Goal: Task Accomplishment & Management: Complete application form

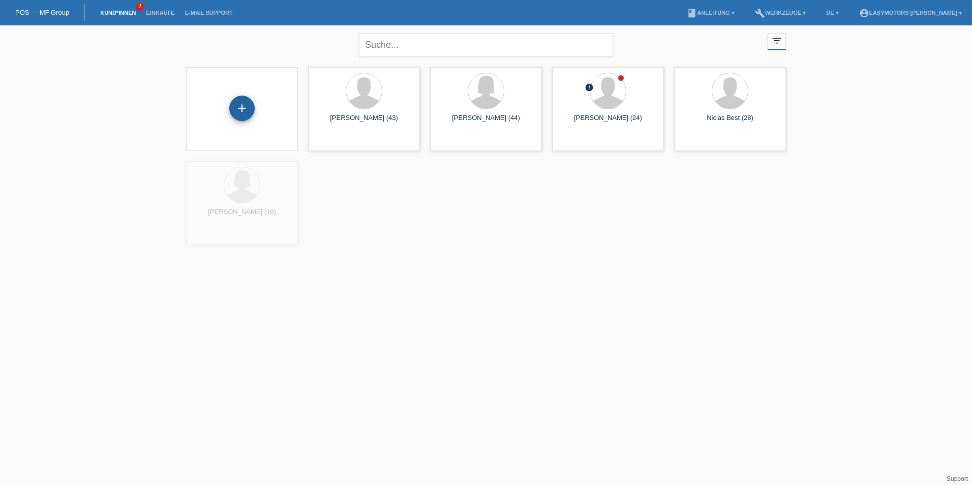
click at [242, 113] on div "+" at bounding box center [241, 108] width 25 height 25
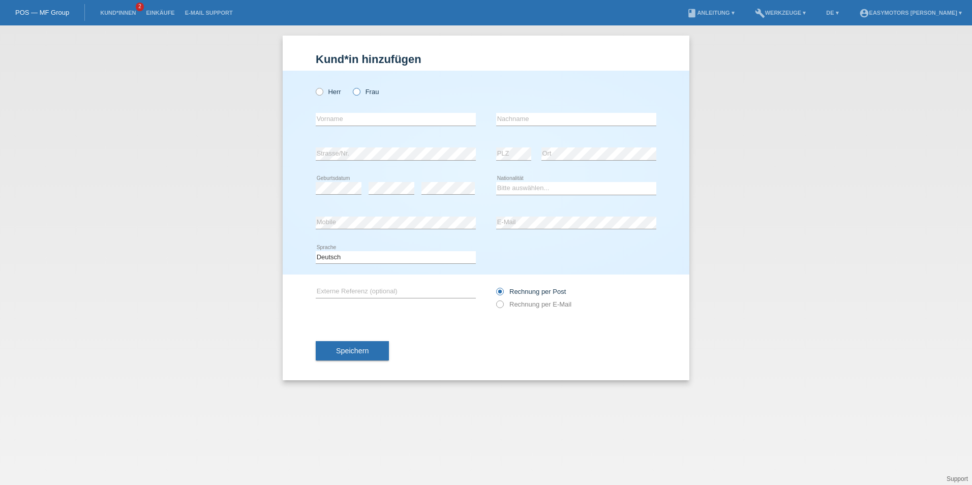
click at [351, 86] on icon at bounding box center [351, 86] width 0 height 0
click at [359, 90] on input "Frau" at bounding box center [356, 91] width 7 height 7
radio input "true"
click at [406, 121] on input "text" at bounding box center [396, 119] width 160 height 13
type input "Arsema"
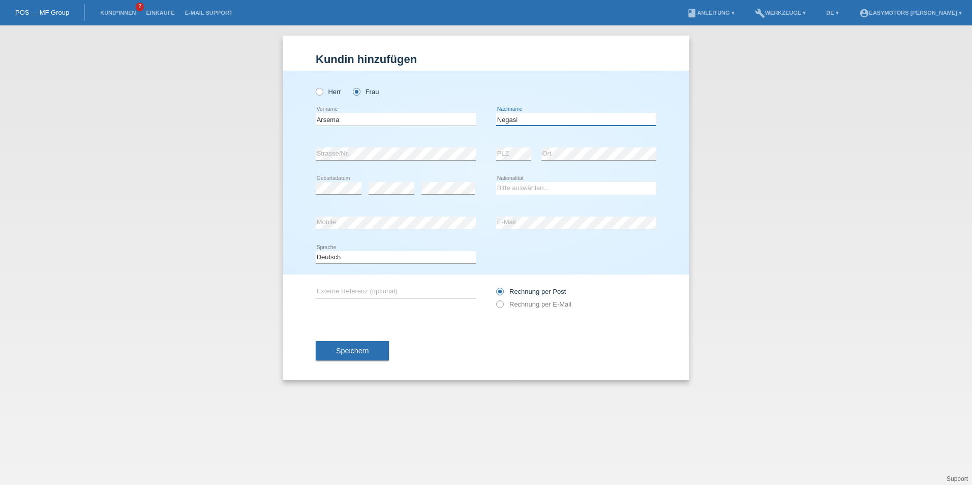
type input "Negasi"
select select "ER"
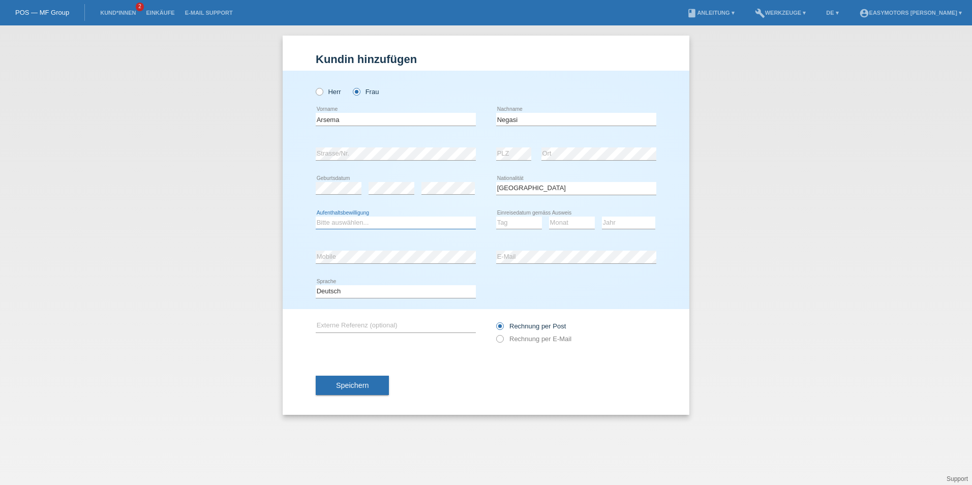
select select "B"
drag, startPoint x: 522, startPoint y: 219, endPoint x: 516, endPoint y: 217, distance: 5.8
click at [522, 219] on select "Tag 01 02 03 04 05 06 07 08 09 10 11" at bounding box center [519, 222] width 46 height 12
select select "31"
click at [496, 216] on select "Tag 01 02 03 04 05 06 07 08 09 10 11" at bounding box center [519, 222] width 46 height 12
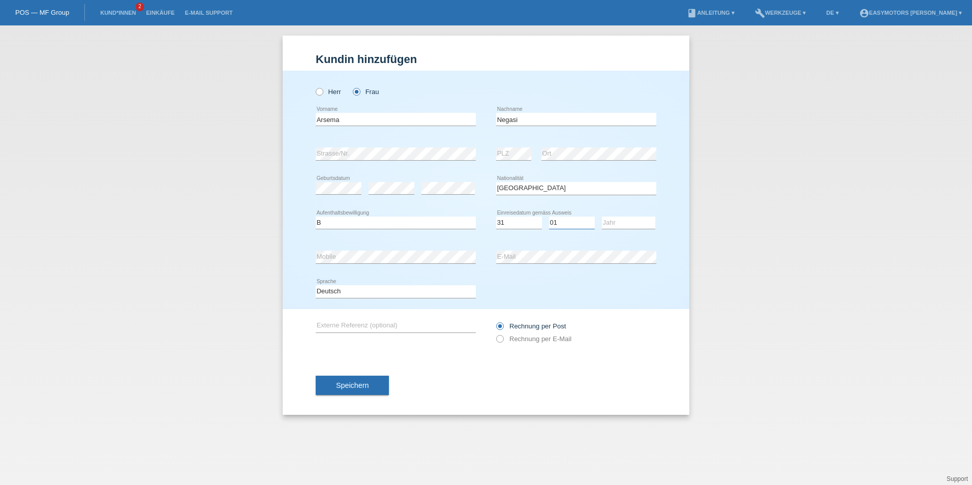
select select "03"
select select "2010"
click at [366, 248] on div "error Mobile" at bounding box center [396, 257] width 160 height 35
click at [348, 389] on button "Speichern" at bounding box center [352, 384] width 73 height 19
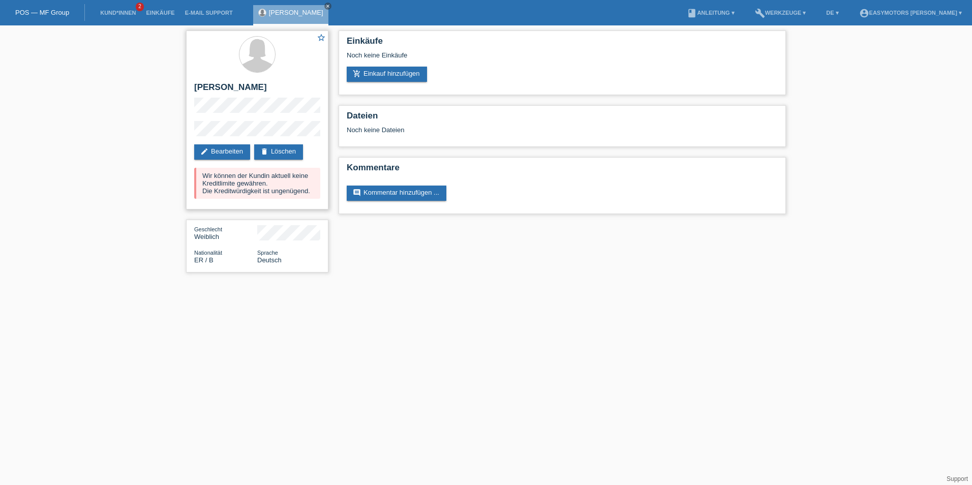
click at [251, 190] on div "Wir können der Kundin aktuell keine Kreditlimite gewähren. Die Kreditwürdigkeit…" at bounding box center [257, 183] width 126 height 31
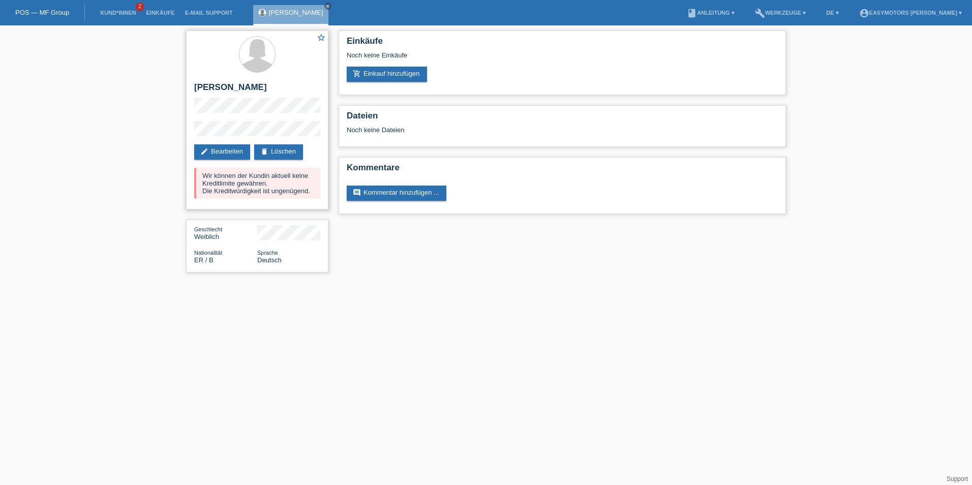
click at [270, 191] on div "Wir können der Kundin aktuell keine Kreditlimite gewähren. Die Kreditwürdigkeit…" at bounding box center [257, 183] width 126 height 31
drag, startPoint x: 293, startPoint y: 195, endPoint x: 191, endPoint y: 167, distance: 105.9
click at [191, 167] on div "star_border Arsema Negasi edit Bearbeiten delete Löschen Wir können der Kundin …" at bounding box center [257, 119] width 142 height 179
drag, startPoint x: 446, startPoint y: 56, endPoint x: 434, endPoint y: 49, distance: 13.9
click at [443, 55] on div "Noch keine Einkäufe" at bounding box center [562, 58] width 431 height 15
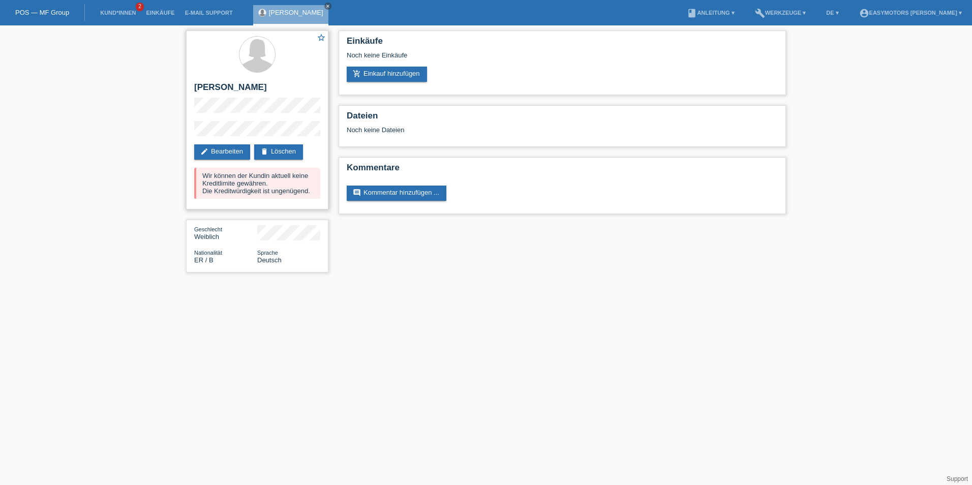
click at [299, 187] on div "Wir können der Kundin aktuell keine Kreditlimite gewähren. Die Kreditwürdigkeit…" at bounding box center [257, 183] width 126 height 31
drag, startPoint x: 314, startPoint y: 193, endPoint x: 166, endPoint y: 75, distance: 189.2
click at [166, 75] on div "star_border Arsema Negasi edit Bearbeiten delete Löschen Wir können der Kundin …" at bounding box center [486, 153] width 972 height 257
drag, startPoint x: 166, startPoint y: 75, endPoint x: 160, endPoint y: 126, distance: 51.2
click at [160, 126] on div "star_border Arsema Negasi edit Bearbeiten delete Löschen Wir können der Kundin …" at bounding box center [486, 153] width 972 height 257
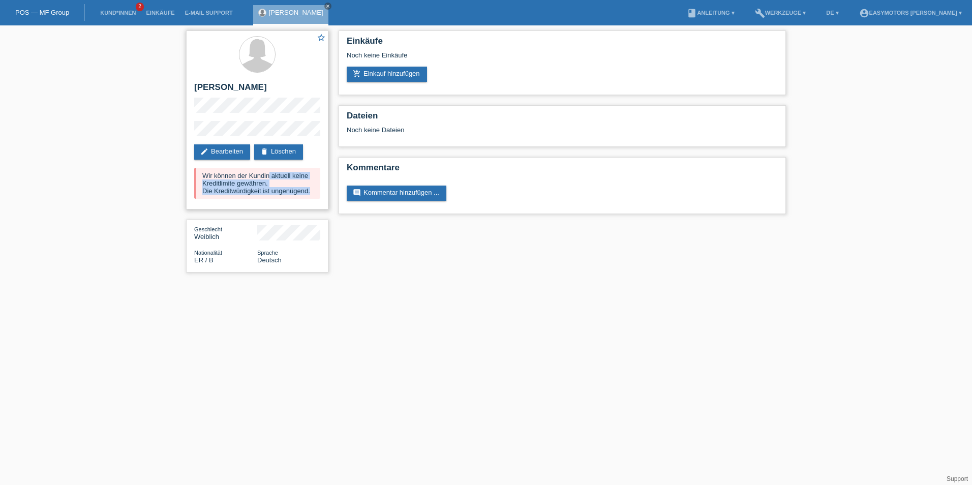
drag, startPoint x: 318, startPoint y: 194, endPoint x: 189, endPoint y: 163, distance: 133.2
click at [189, 163] on div "star_border Arsema Negasi edit Bearbeiten delete Löschen Wir können der Kundin …" at bounding box center [257, 119] width 142 height 179
drag, startPoint x: 189, startPoint y: 163, endPoint x: 222, endPoint y: 194, distance: 45.3
click at [222, 194] on div "Wir können der Kundin aktuell keine Kreditlimite gewähren. Die Kreditwürdigkeit…" at bounding box center [257, 183] width 126 height 31
